Goal: Check status

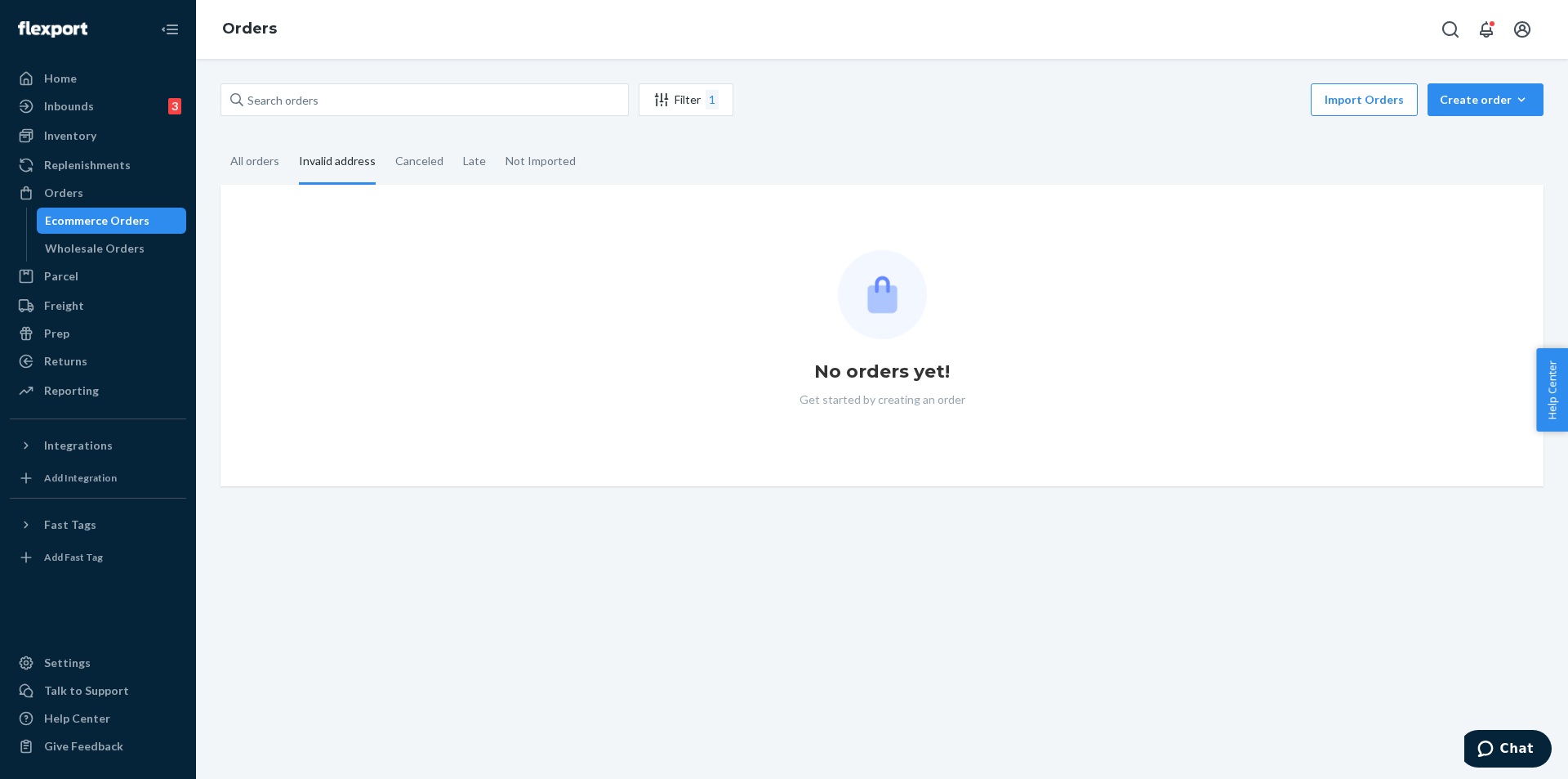
click at [575, 271] on div "No orders yet! Get started by creating an order" at bounding box center [881, 336] width 1297 height 171
click at [275, 146] on div "All orders" at bounding box center [254, 162] width 49 height 45
click at [221, 140] on input "All orders" at bounding box center [221, 140] width 0 height 0
drag, startPoint x: 306, startPoint y: 158, endPoint x: 345, endPoint y: 134, distance: 45.8
click at [309, 159] on div "Invalid address" at bounding box center [337, 161] width 77 height 42
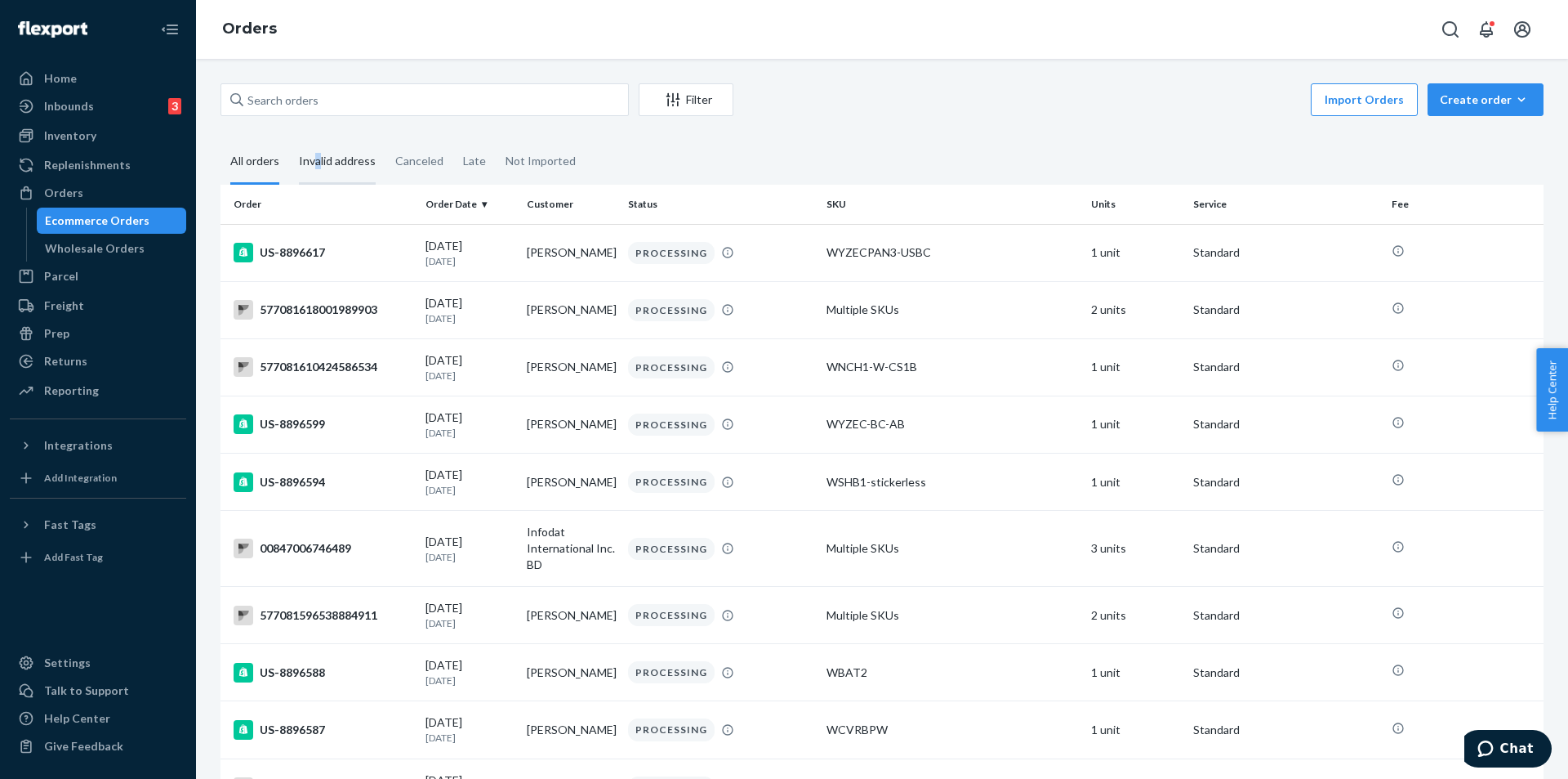
click at [321, 158] on div "Invalid address" at bounding box center [337, 162] width 77 height 45
click at [297, 157] on div "Invalid address" at bounding box center [337, 162] width 96 height 45
click at [289, 140] on input "Invalid address" at bounding box center [289, 140] width 0 height 0
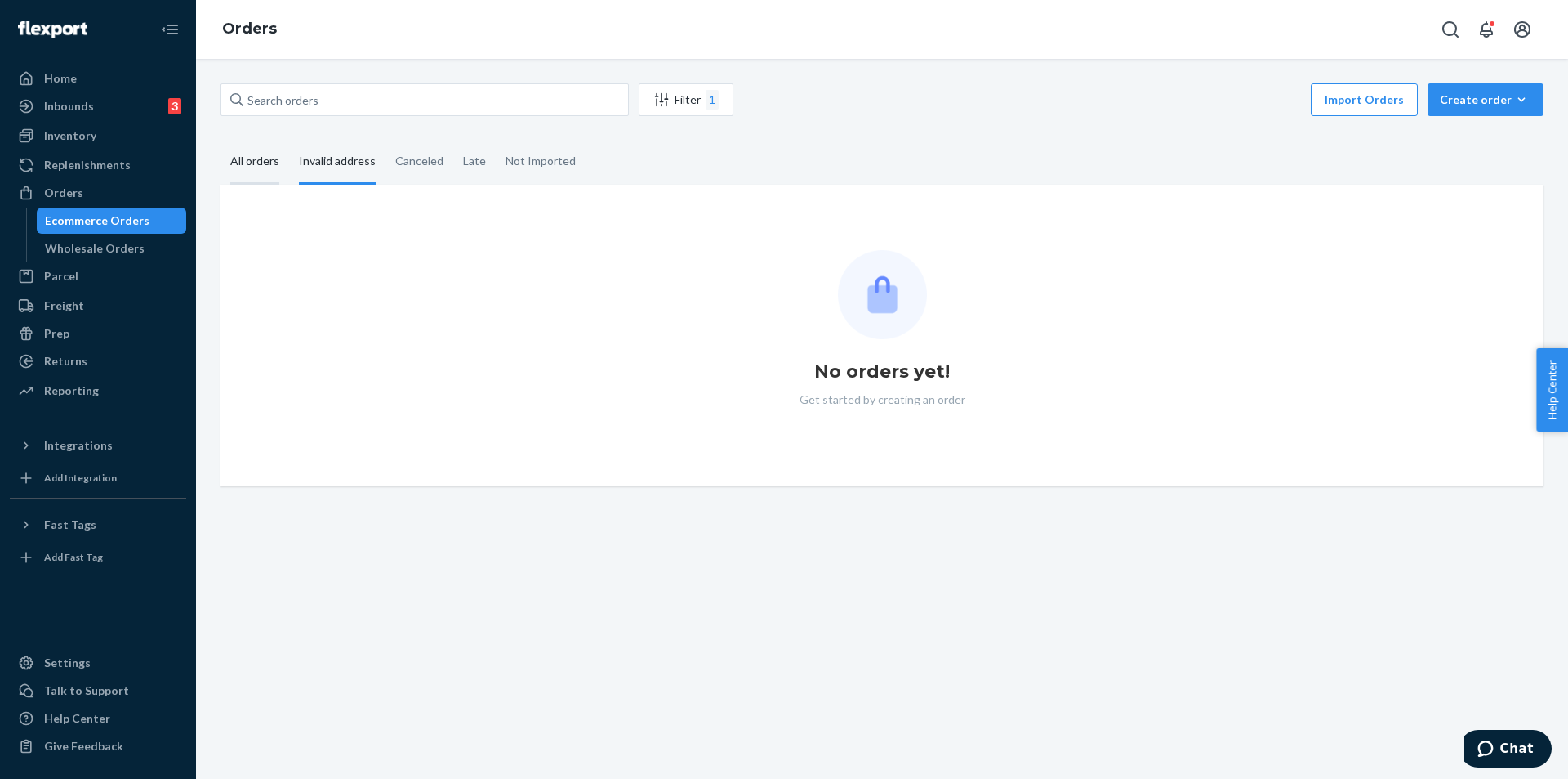
click at [237, 154] on div "All orders" at bounding box center [254, 162] width 49 height 45
click at [221, 140] on input "All orders" at bounding box center [221, 140] width 0 height 0
click at [322, 158] on div "Invalid address" at bounding box center [337, 162] width 77 height 45
click at [289, 140] on input "Invalid address" at bounding box center [289, 140] width 0 height 0
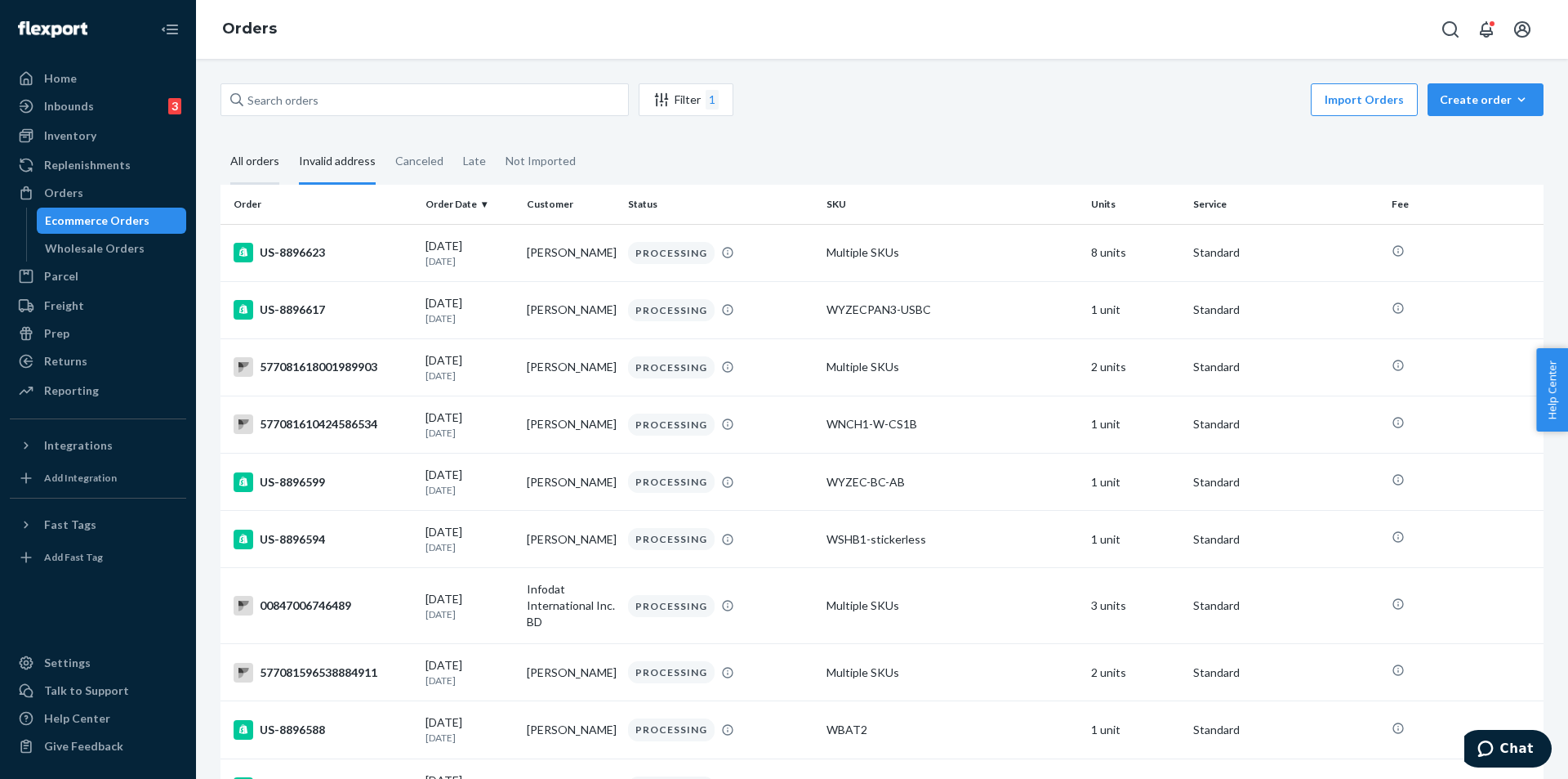
click at [254, 164] on div "All orders" at bounding box center [254, 162] width 49 height 45
click at [221, 140] on input "All orders" at bounding box center [221, 140] width 0 height 0
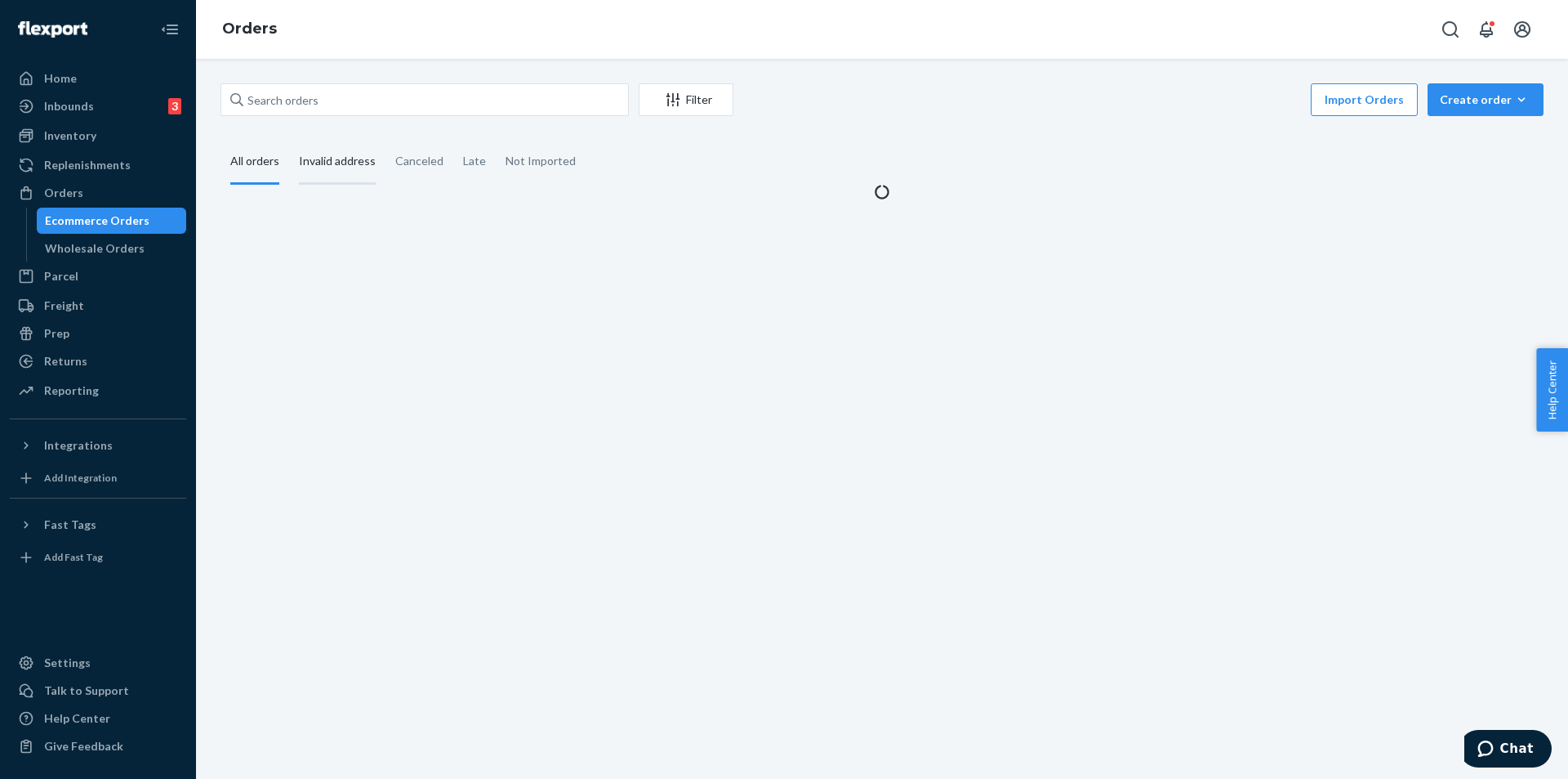
click at [313, 148] on div "Invalid address" at bounding box center [337, 162] width 77 height 45
click at [289, 140] on input "Invalid address" at bounding box center [289, 140] width 0 height 0
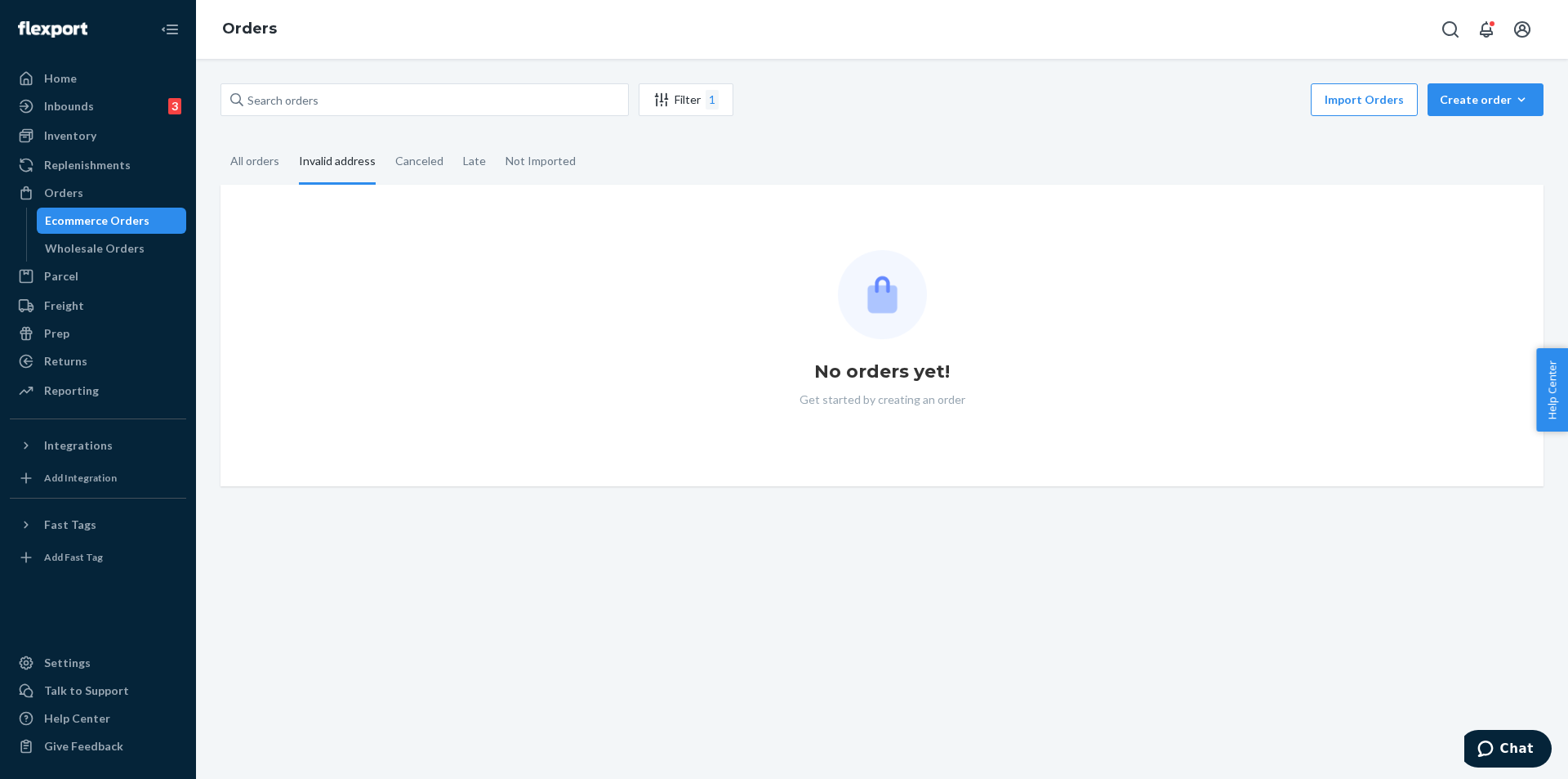
click at [1001, 182] on fieldset "All orders Invalid address Canceled Late Not Imported" at bounding box center [882, 162] width 1324 height 45
drag, startPoint x: 258, startPoint y: 157, endPoint x: 269, endPoint y: 158, distance: 11.0
click at [257, 157] on div "All orders" at bounding box center [254, 162] width 49 height 45
click at [221, 140] on input "All orders" at bounding box center [221, 140] width 0 height 0
click at [359, 157] on div "Invalid address" at bounding box center [337, 162] width 77 height 45
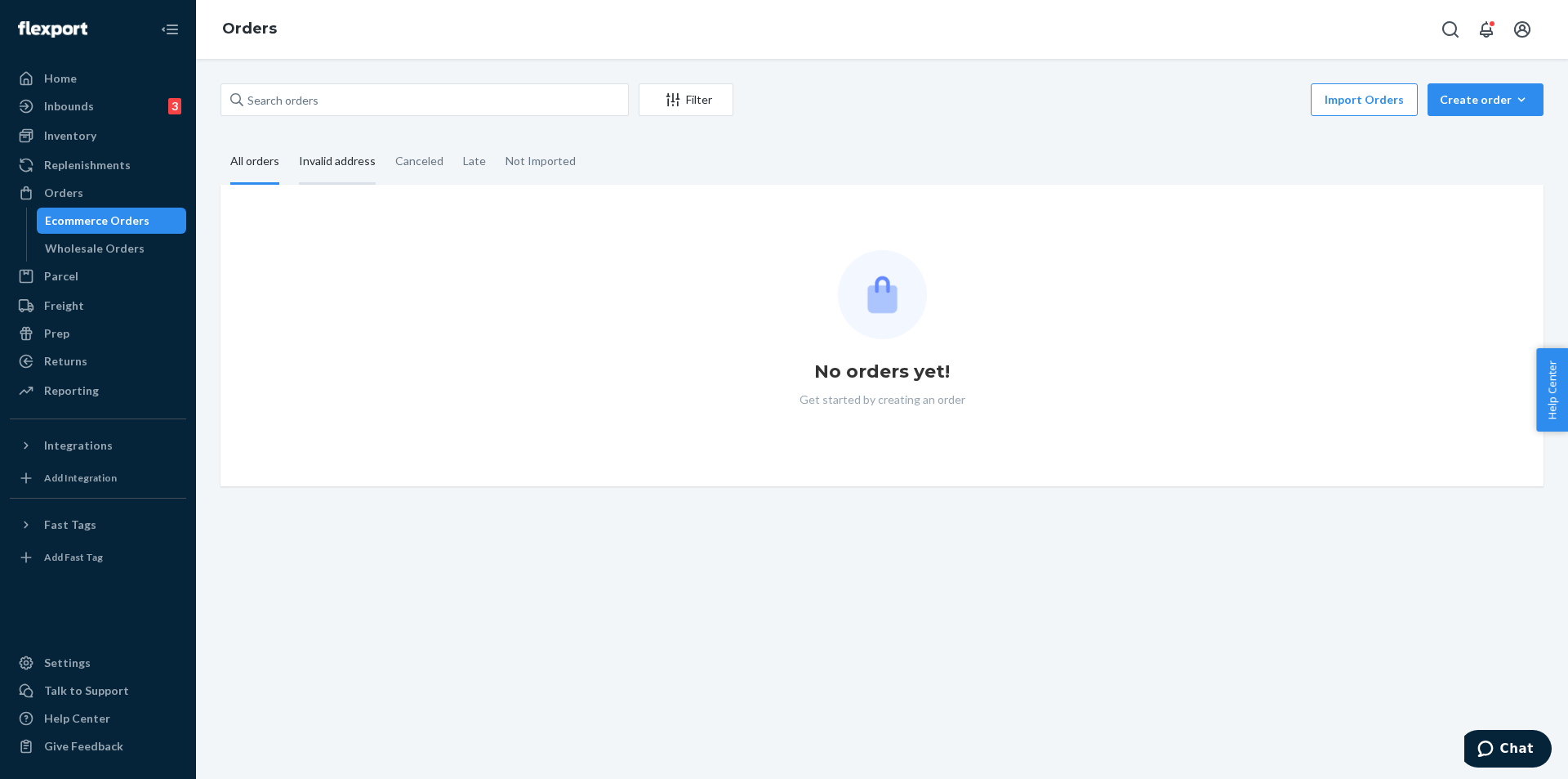
click at [289, 140] on input "Invalid address" at bounding box center [289, 140] width 0 height 0
